Goal: Browse casually: Explore the website without a specific task or goal

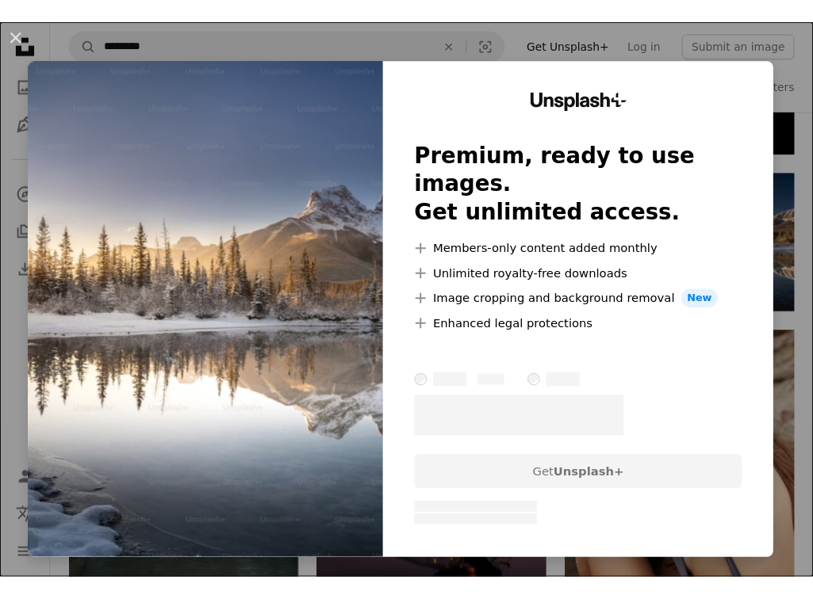
scroll to position [0, 476]
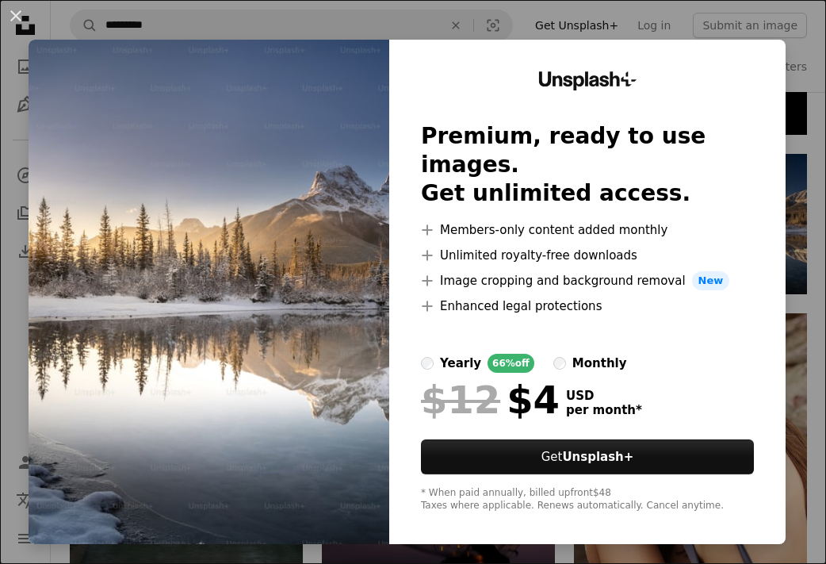
click at [243, 246] on img at bounding box center [209, 292] width 361 height 504
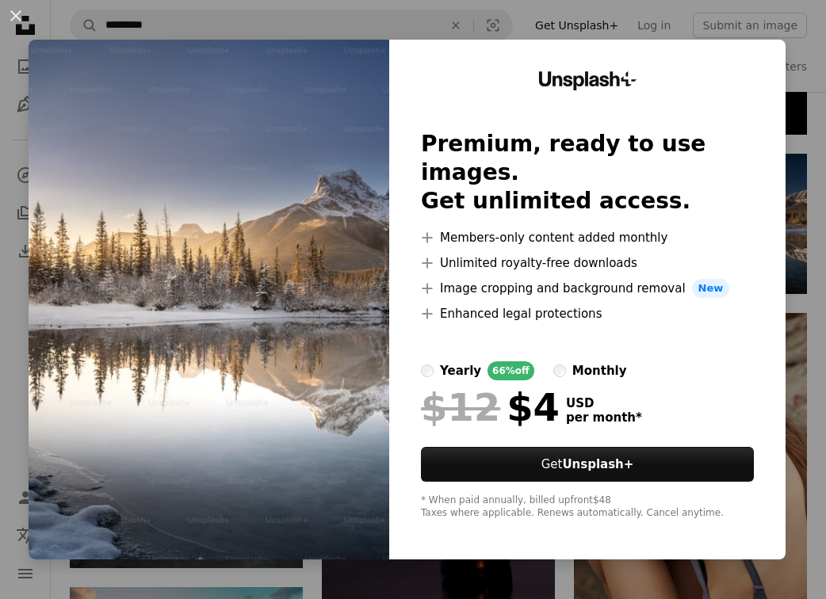
click at [209, 447] on img at bounding box center [209, 300] width 361 height 520
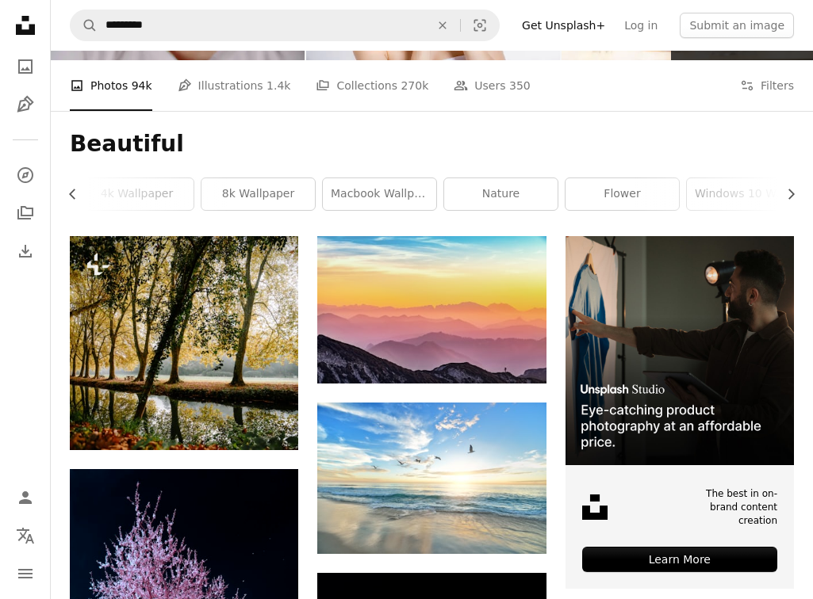
scroll to position [159, 0]
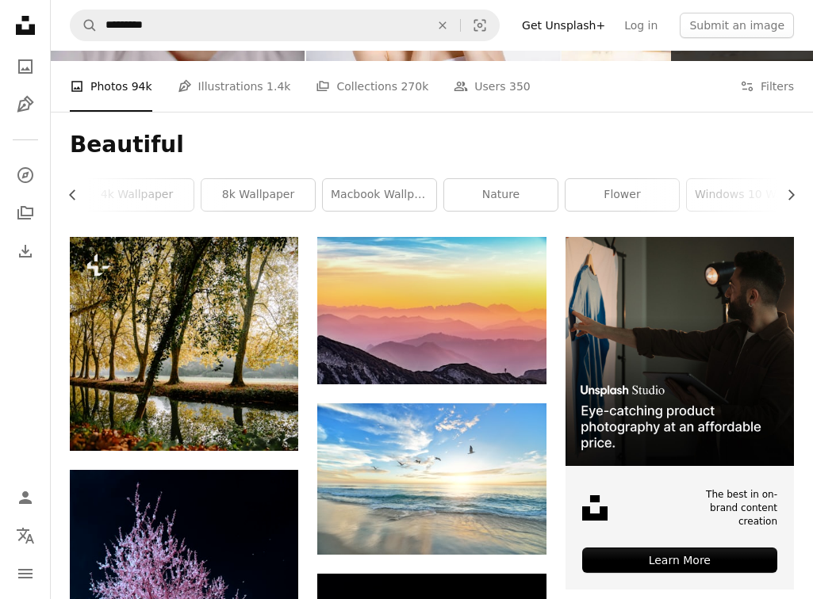
click at [530, 215] on div "Beautiful Chevron left Chevron right desktop wallpaper 1920x1080 wallpaper beau…" at bounding box center [432, 174] width 762 height 125
click at [526, 193] on link "nature" at bounding box center [500, 195] width 113 height 32
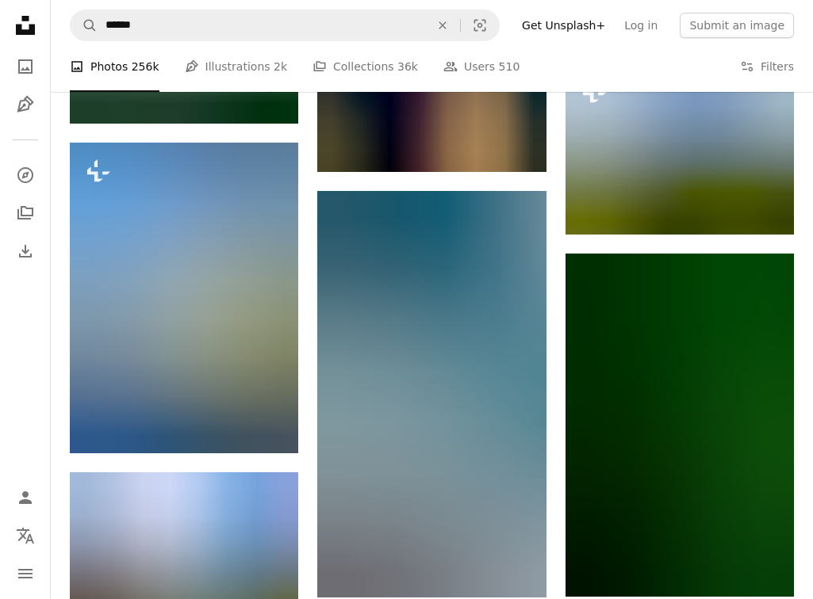
scroll to position [7533, 0]
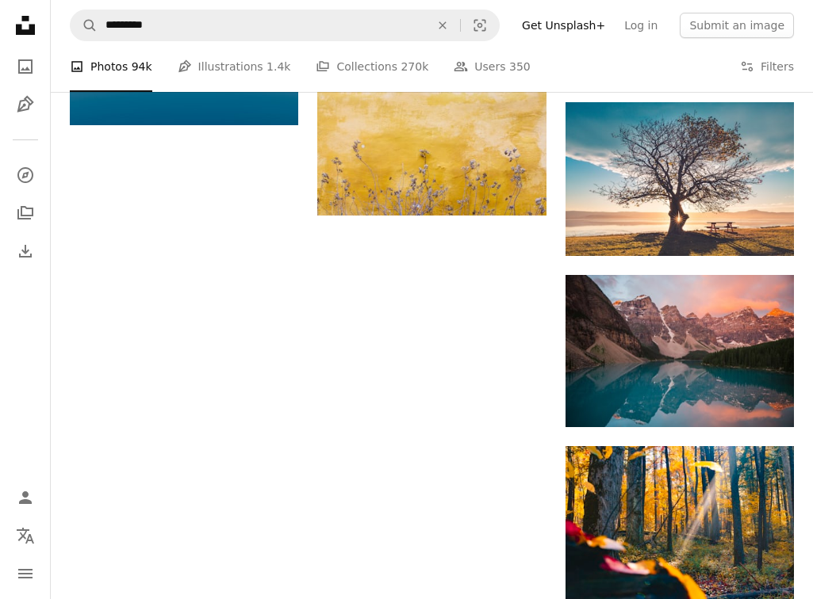
scroll to position [159, 0]
